Goal: Transaction & Acquisition: Purchase product/service

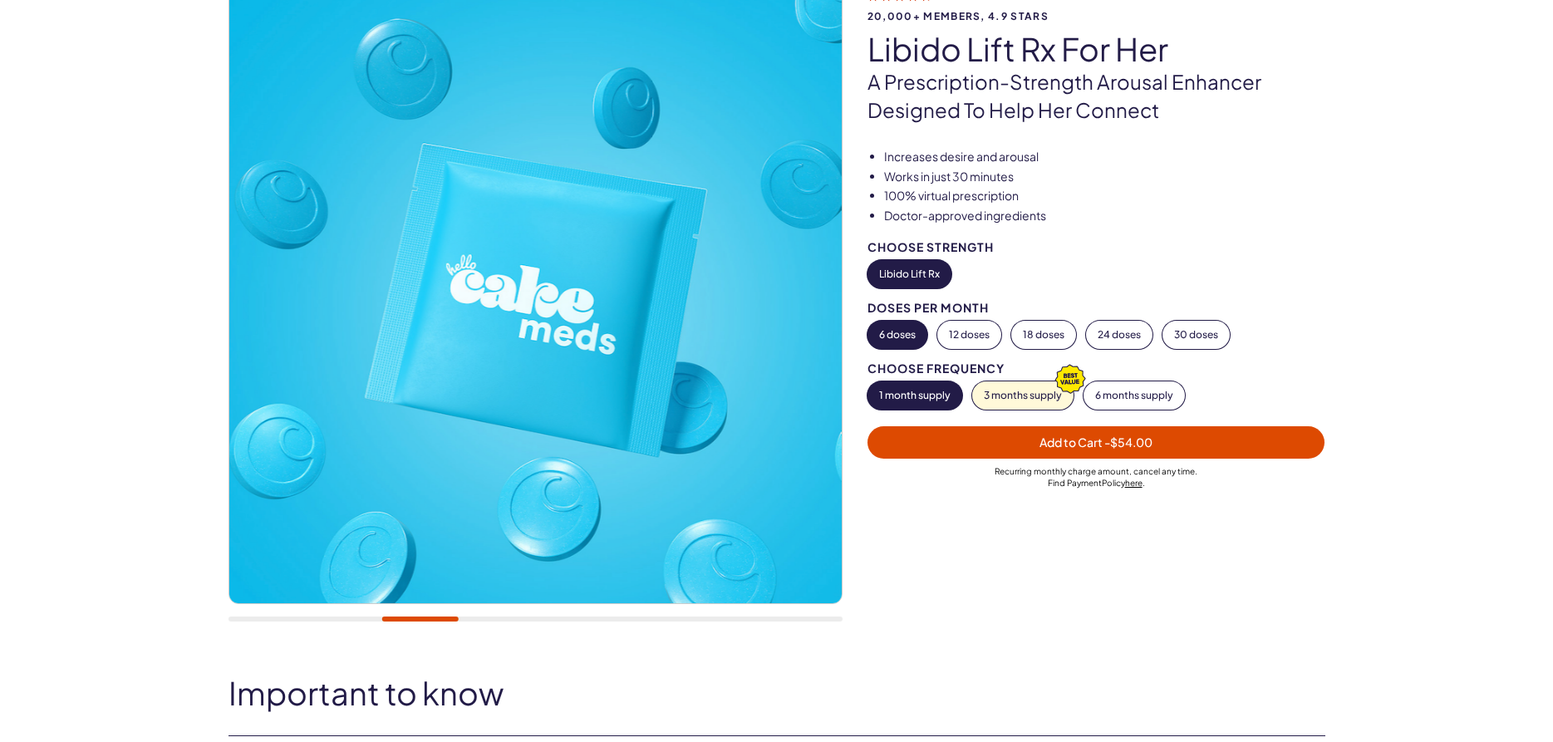
scroll to position [169, 0]
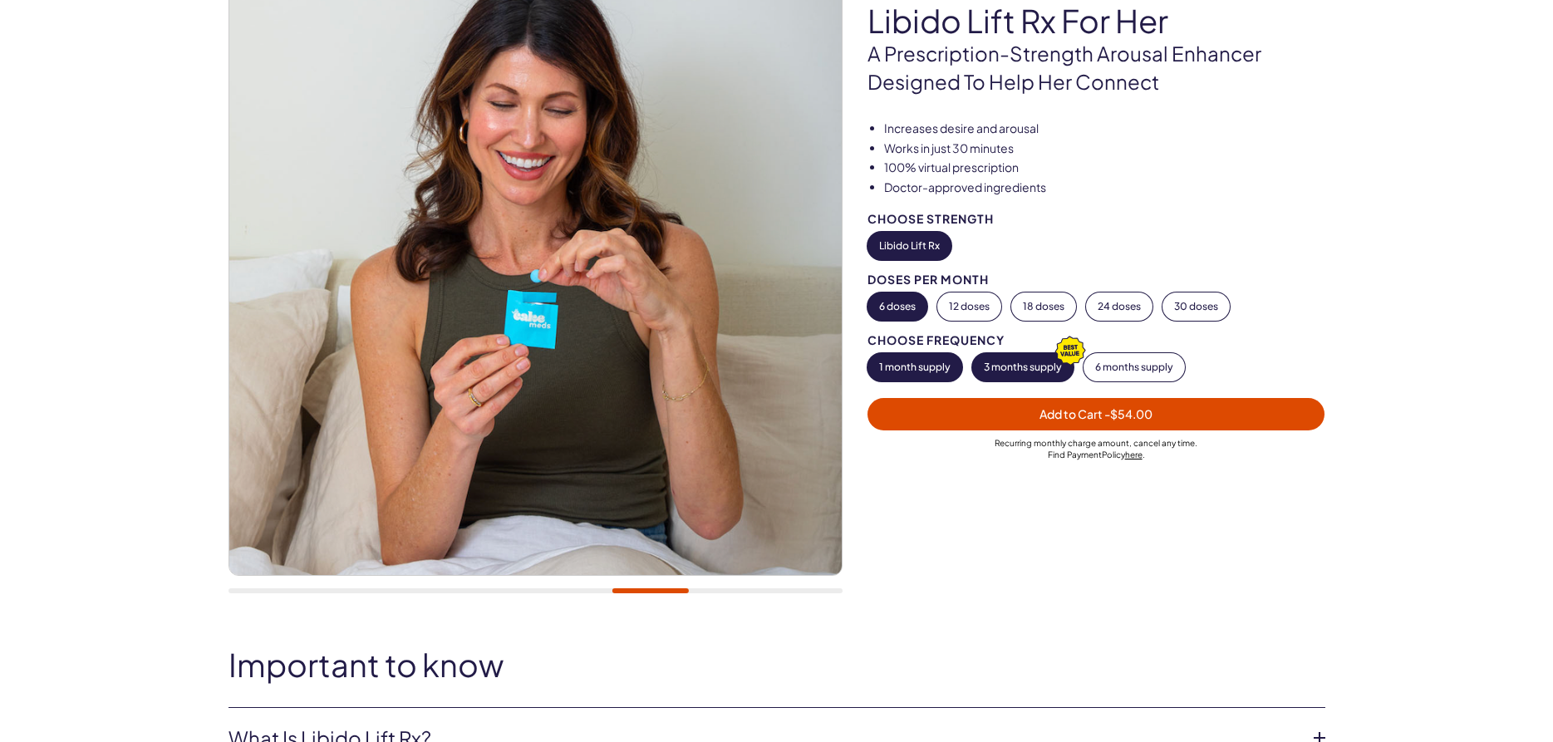
click at [1019, 367] on button "3 months supply" at bounding box center [1022, 367] width 101 height 28
click at [1103, 376] on button "6 months supply" at bounding box center [1133, 367] width 101 height 28
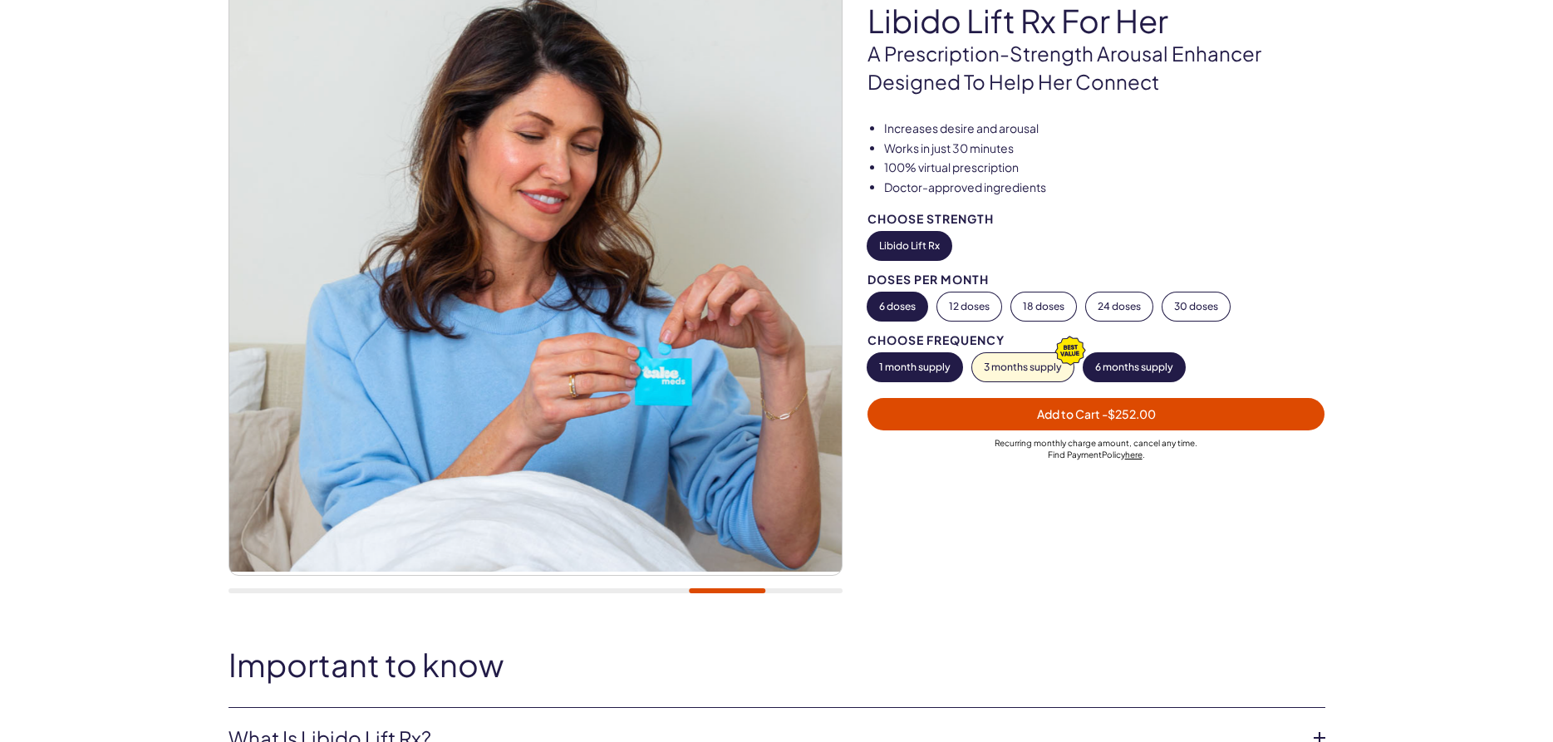
click at [930, 363] on button "1 month supply" at bounding box center [914, 367] width 95 height 28
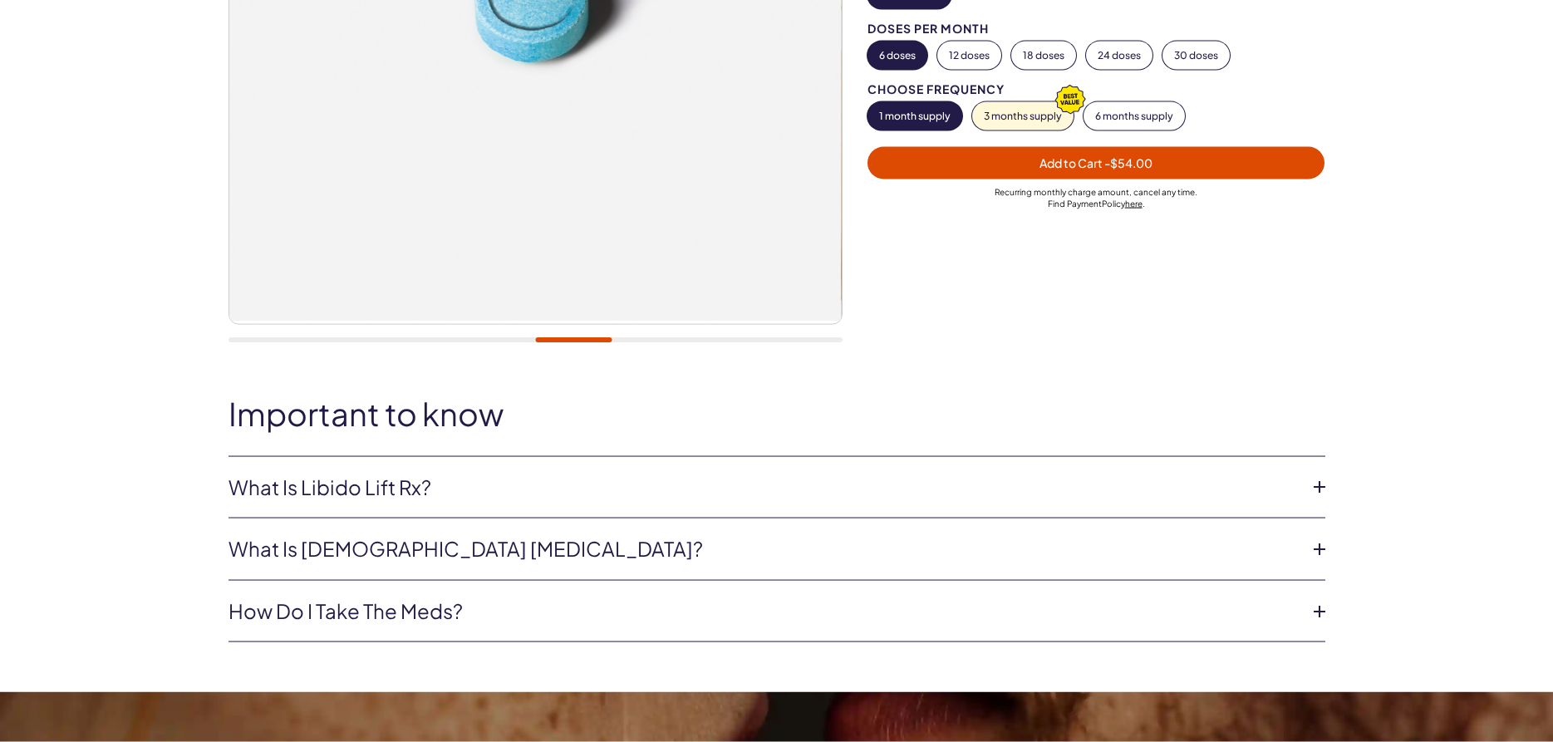
scroll to position [424, 0]
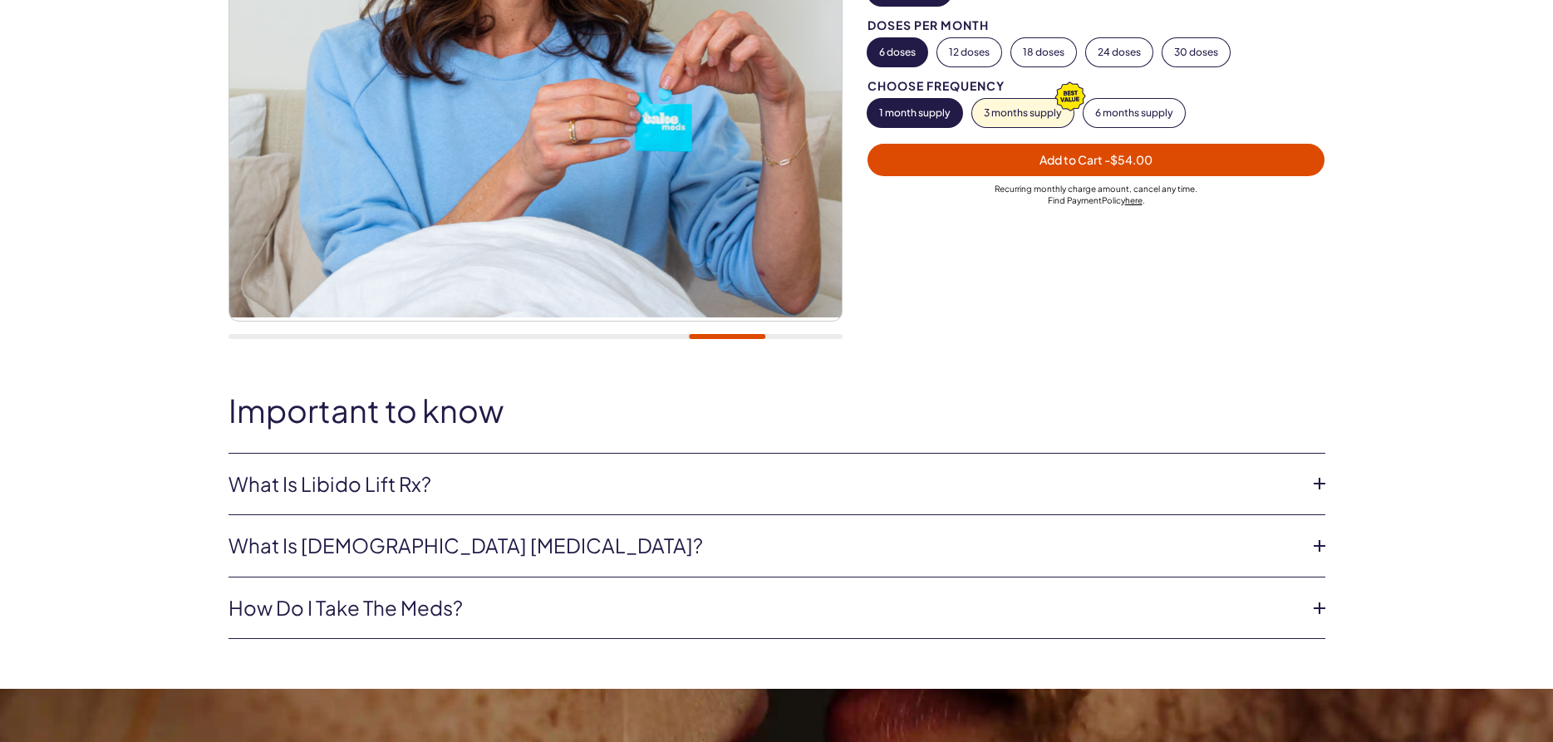
click at [331, 544] on link "What is [DEMOGRAPHIC_DATA] [MEDICAL_DATA]?" at bounding box center [763, 546] width 1070 height 28
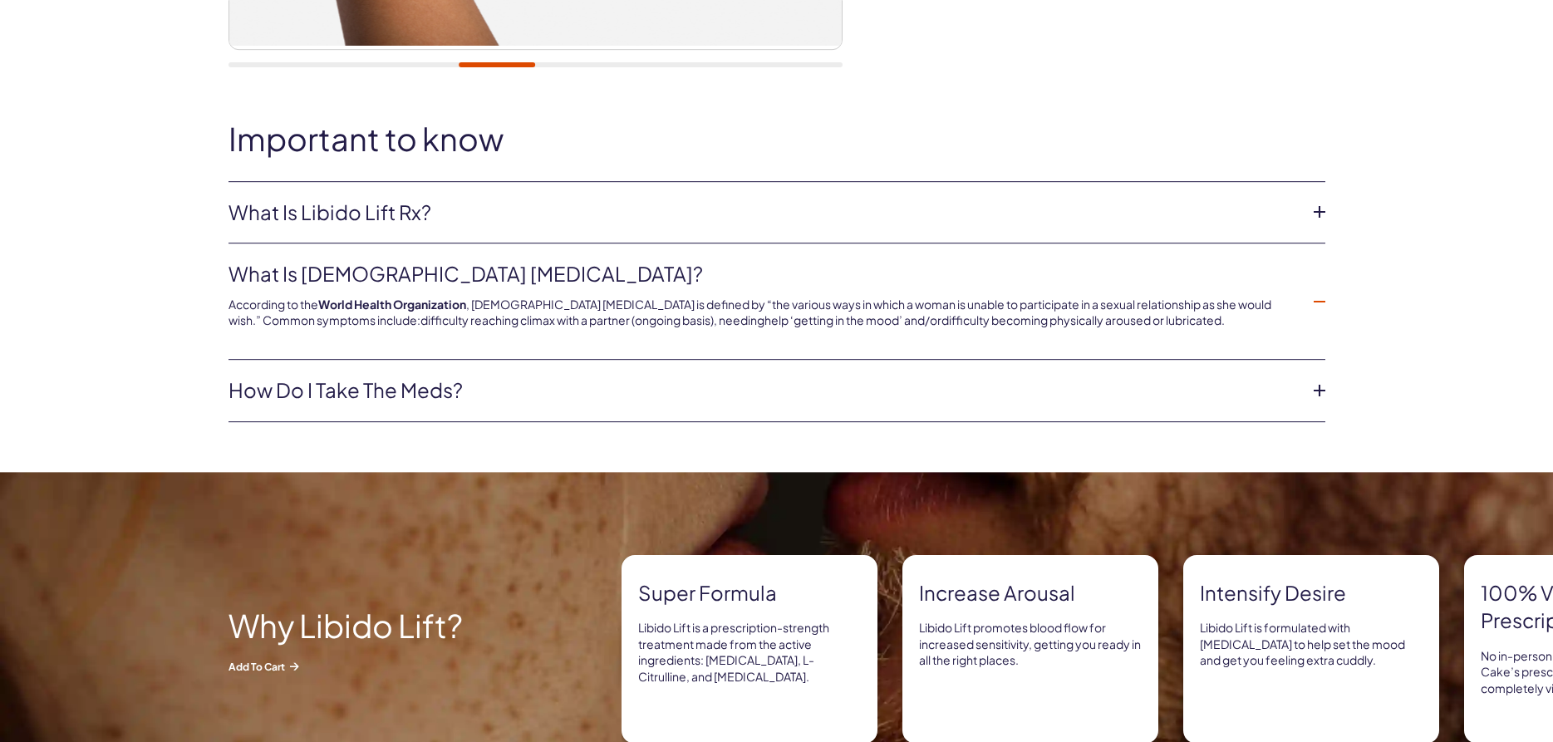
scroll to position [763, 0]
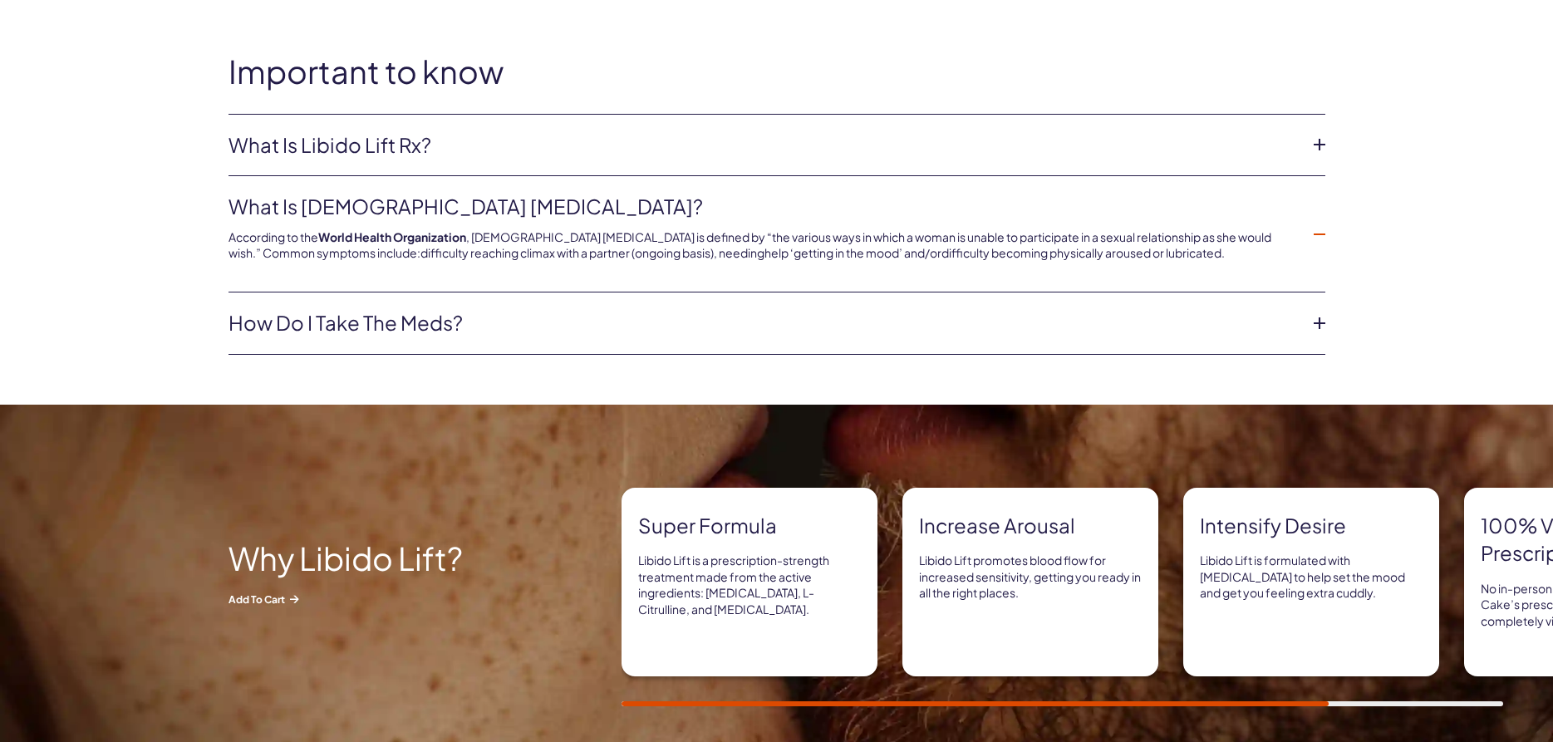
click at [324, 322] on link "How do I take the meds?" at bounding box center [763, 323] width 1070 height 28
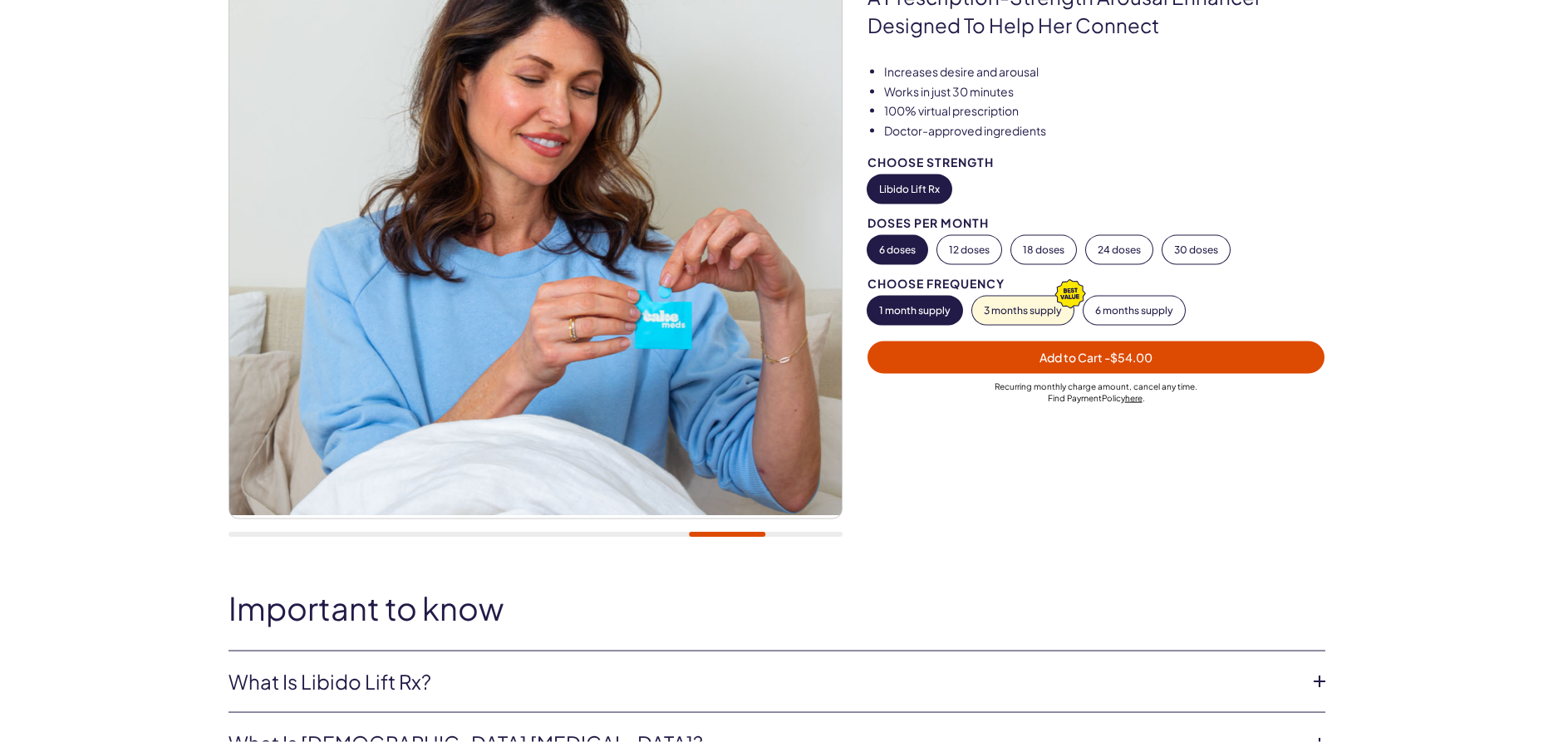
scroll to position [169, 0]
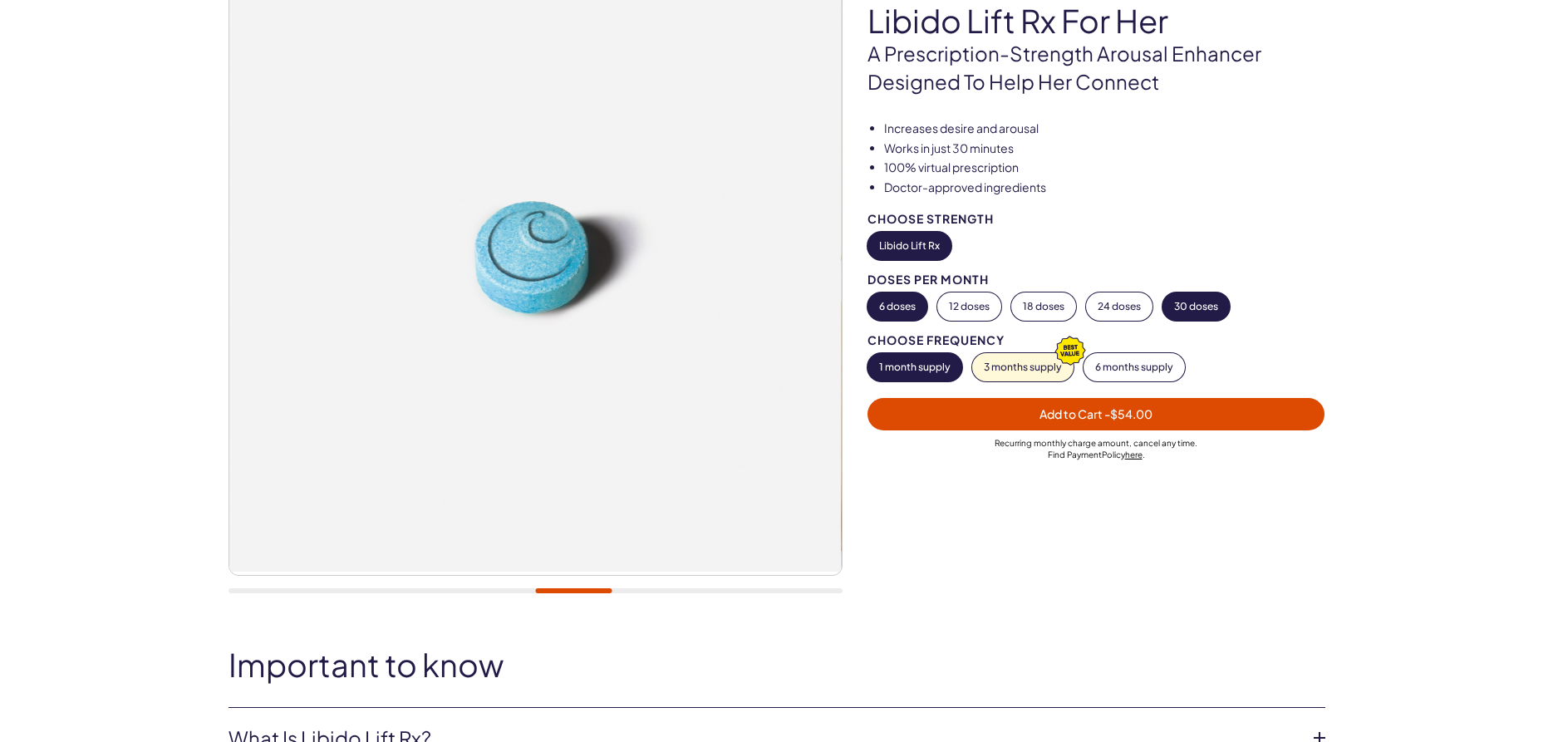
click at [1203, 311] on button "30 doses" at bounding box center [1195, 306] width 67 height 28
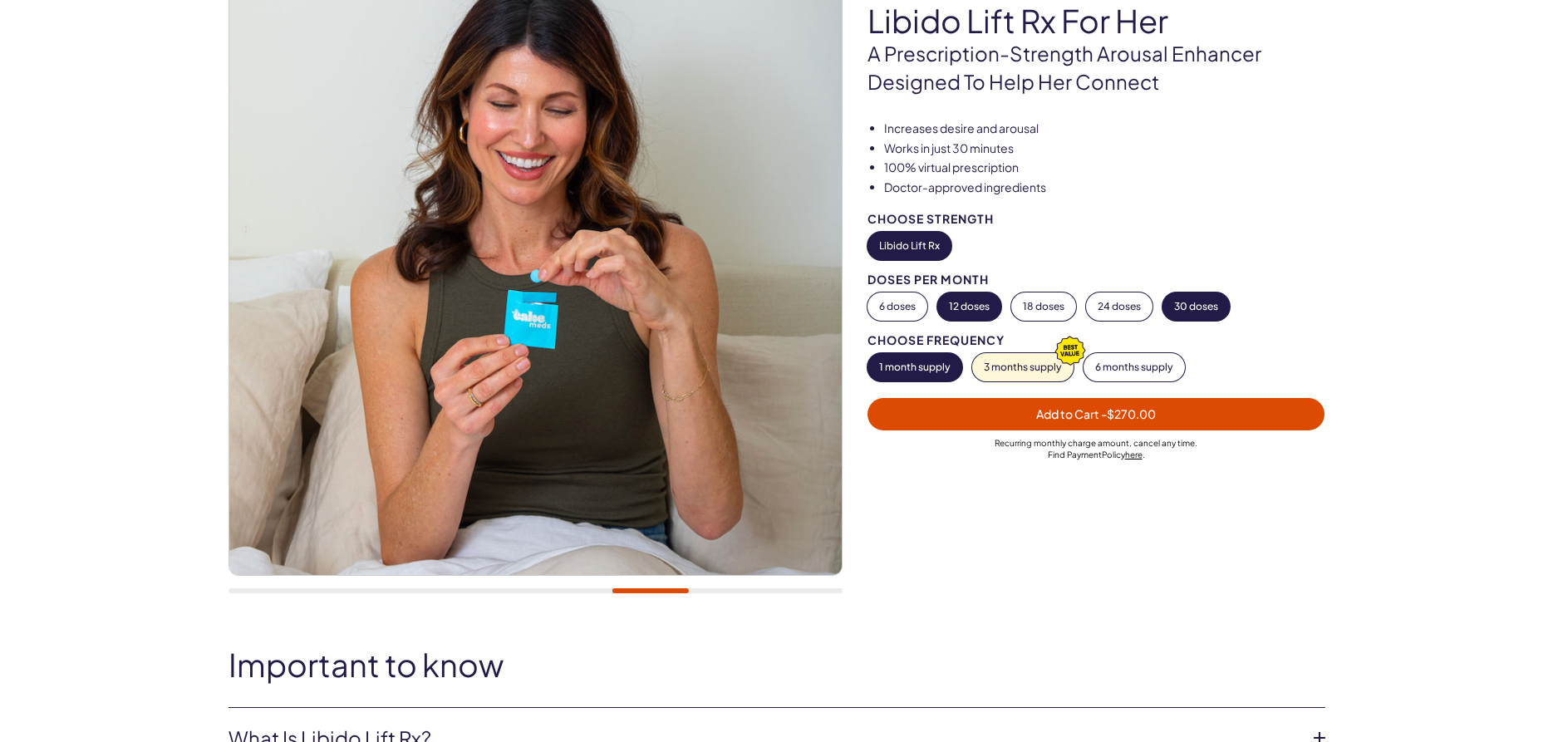
click at [958, 308] on button "12 doses" at bounding box center [969, 306] width 64 height 28
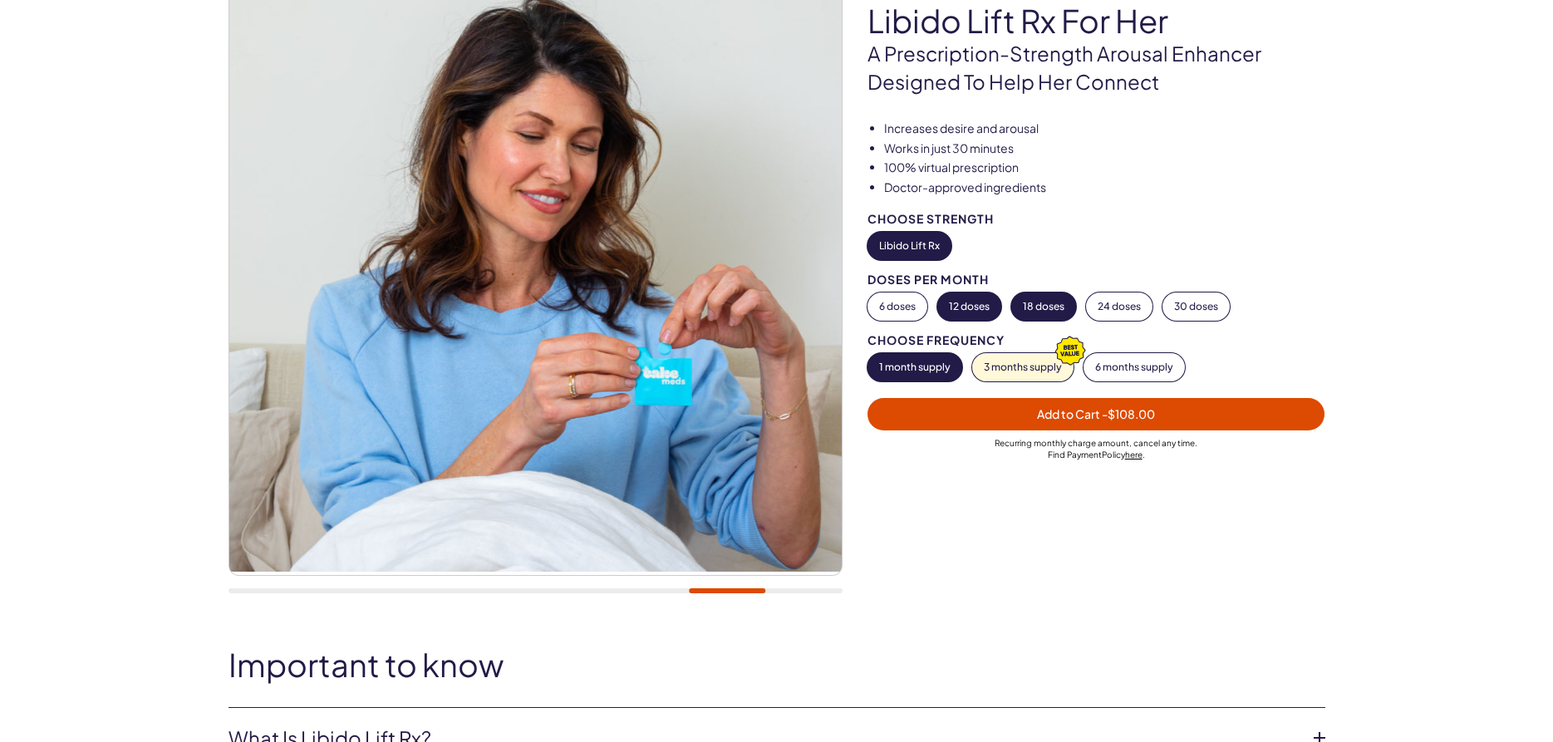
click at [1039, 314] on button "18 doses" at bounding box center [1043, 306] width 65 height 28
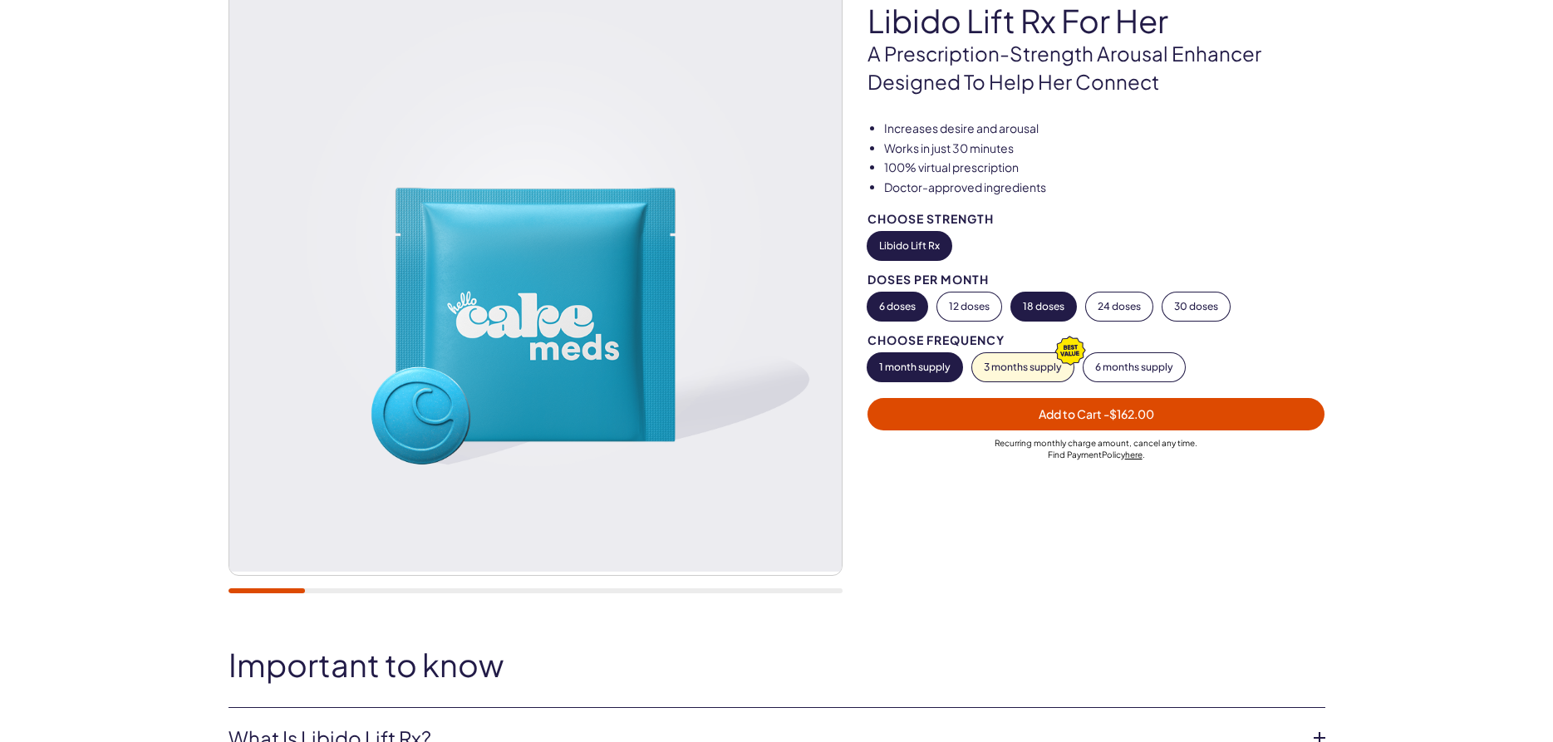
click at [906, 314] on button "6 doses" at bounding box center [897, 306] width 60 height 28
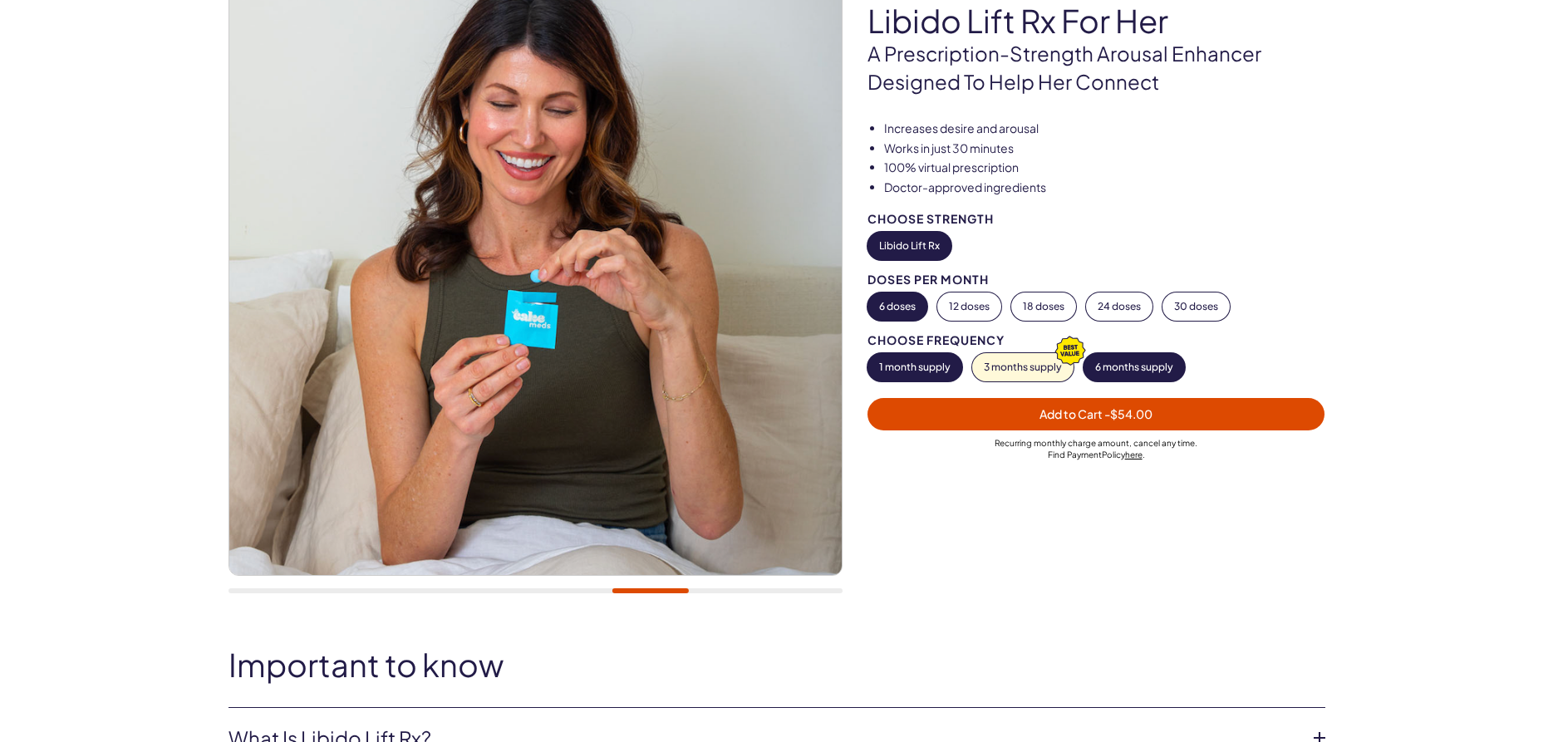
click at [1118, 373] on button "6 months supply" at bounding box center [1133, 367] width 101 height 28
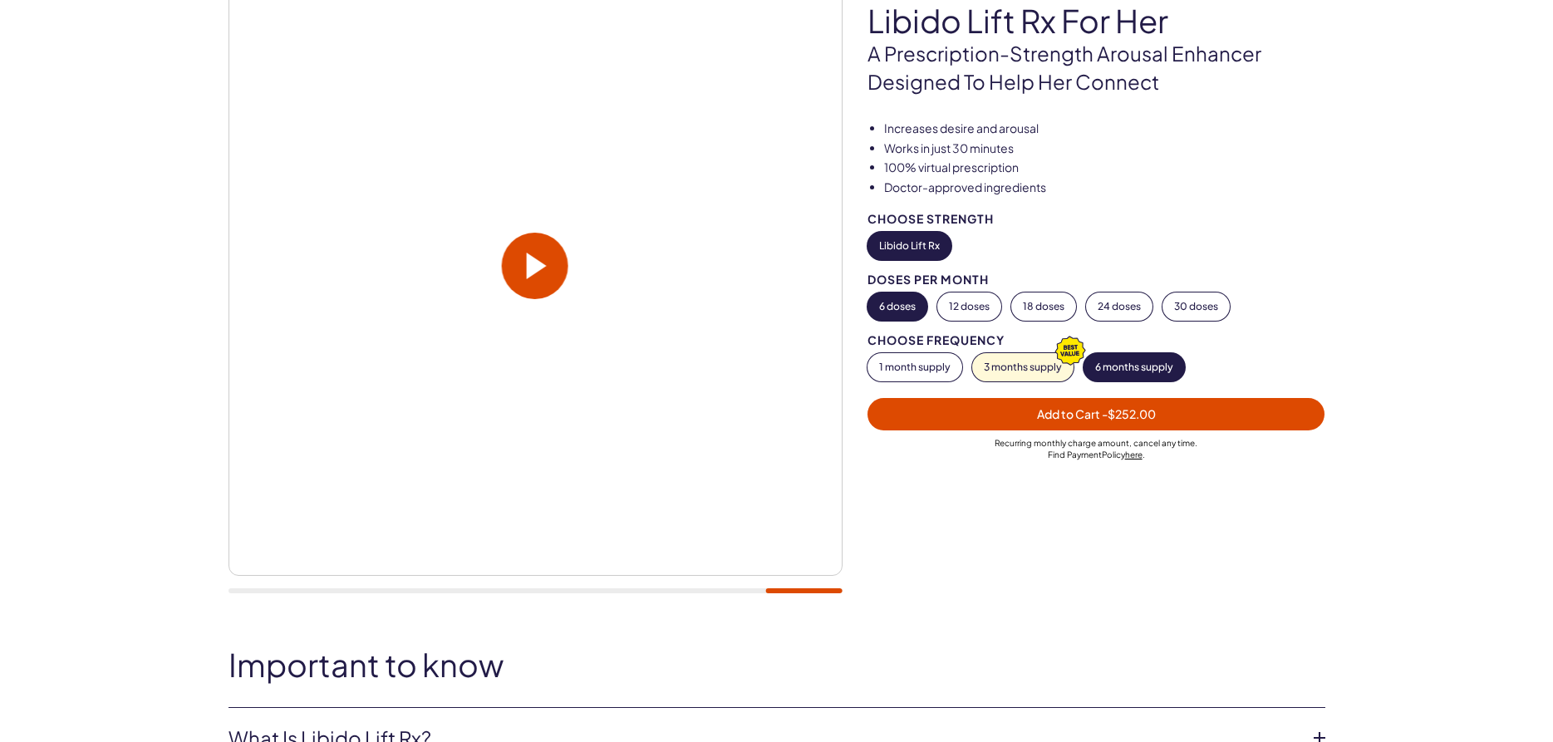
click at [547, 276] on span at bounding box center [537, 266] width 20 height 27
click at [260, 463] on div at bounding box center [535, 266] width 614 height 617
click at [548, 261] on span at bounding box center [535, 266] width 66 height 66
click at [288, 450] on div at bounding box center [535, 266] width 614 height 617
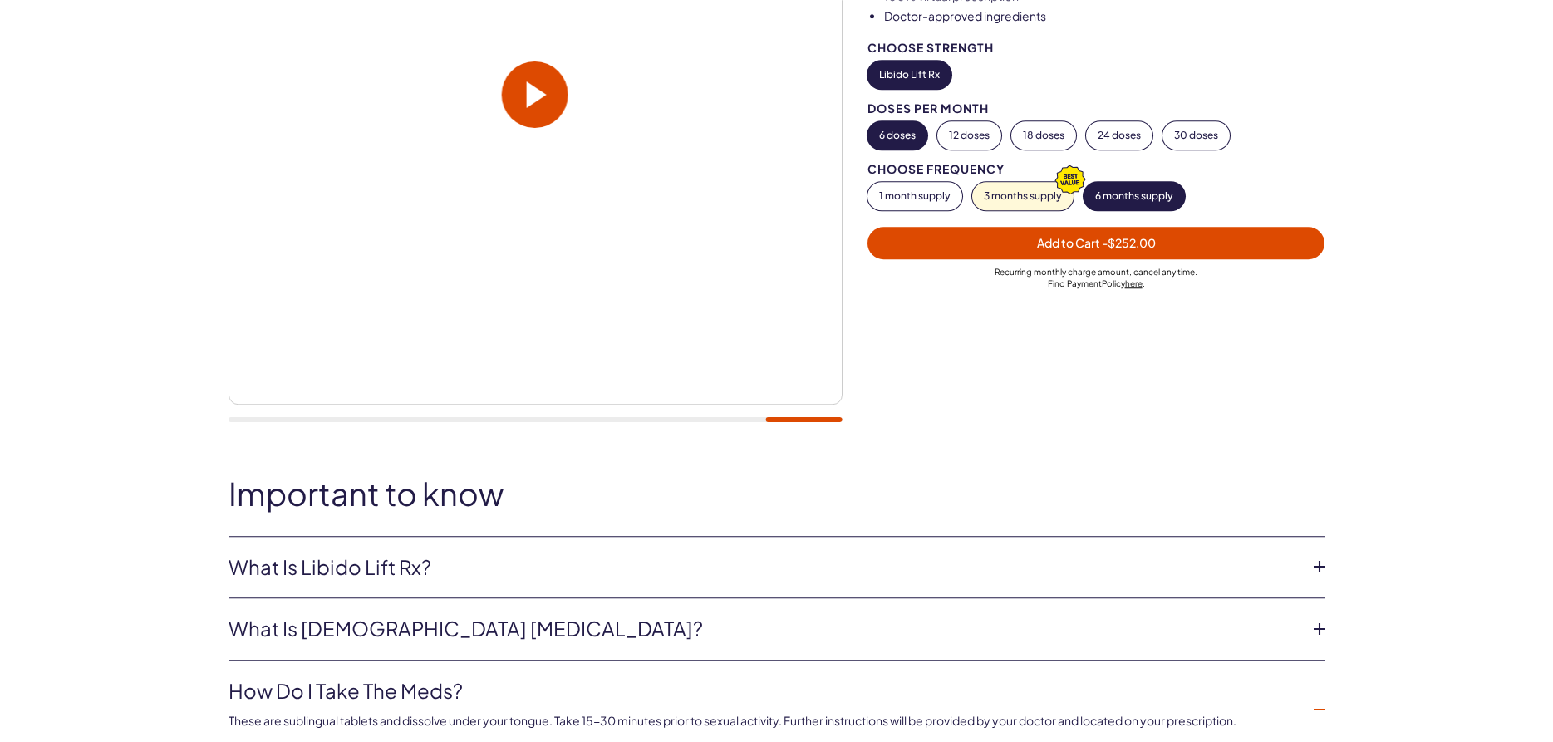
scroll to position [339, 0]
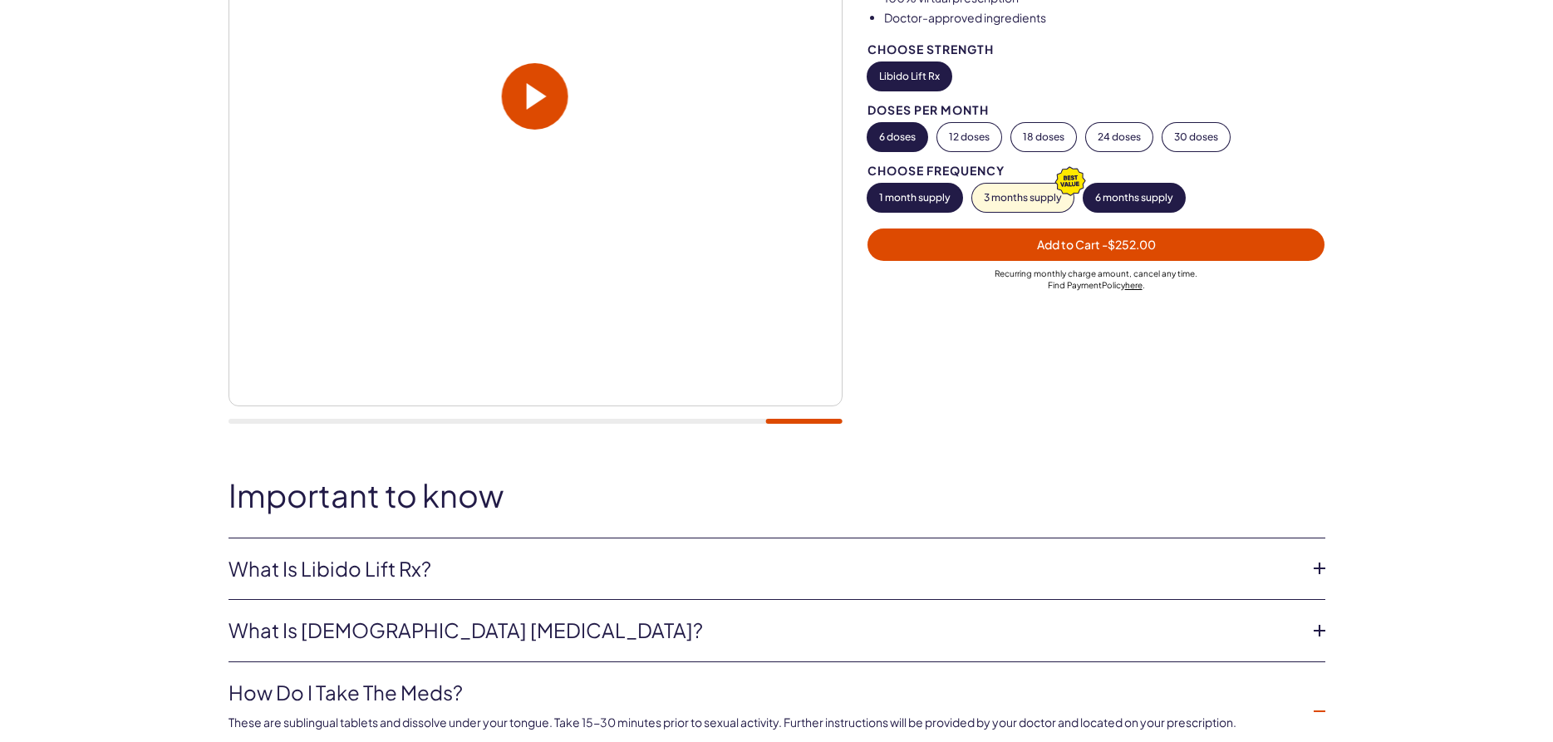
click at [902, 202] on button "1 month supply" at bounding box center [914, 198] width 95 height 28
drag, startPoint x: 986, startPoint y: 249, endPoint x: 805, endPoint y: 267, distance: 182.0
click at [1092, 248] on span "Add to Cart - $54.00" at bounding box center [1095, 244] width 113 height 15
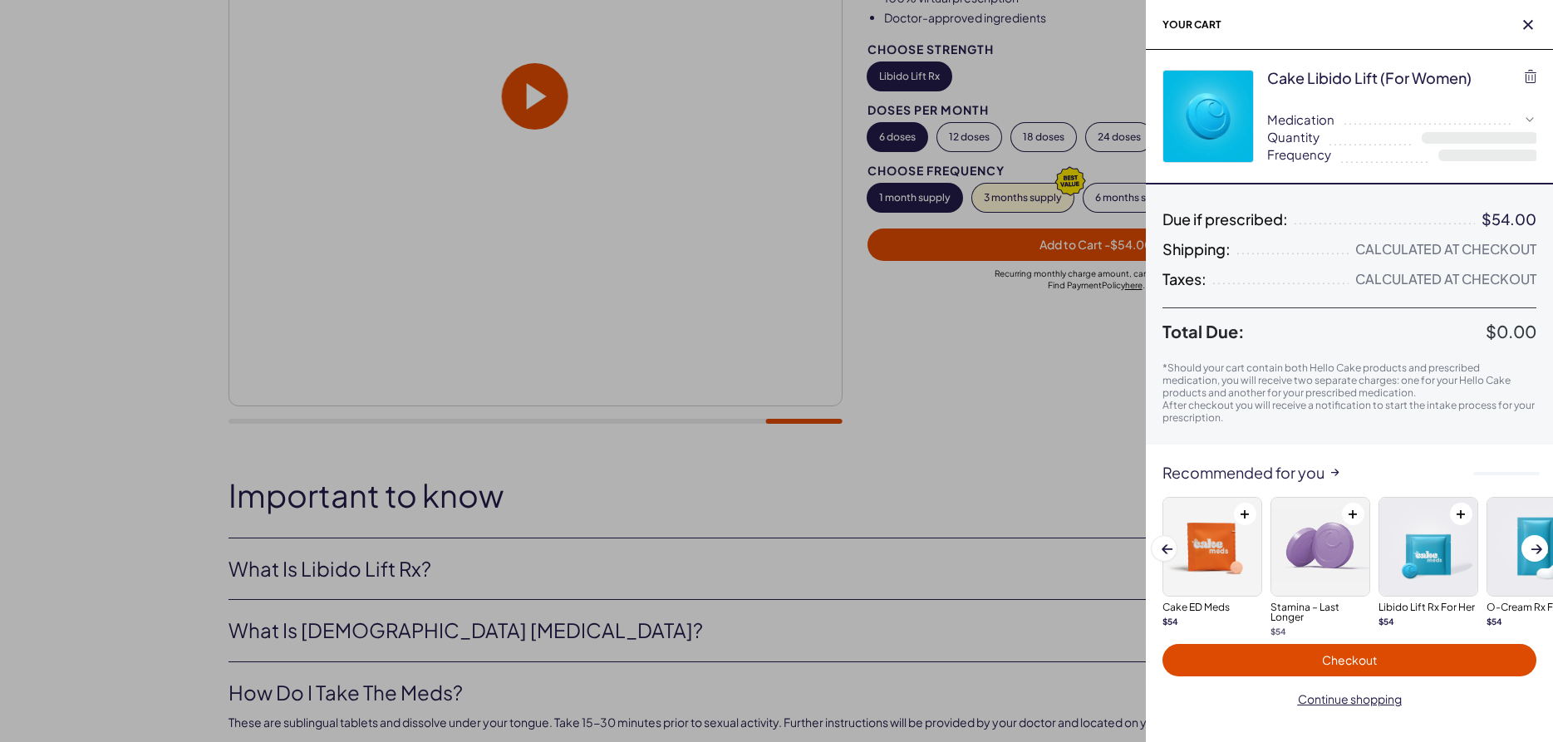
select select "**"
